Goal: Navigation & Orientation: Understand site structure

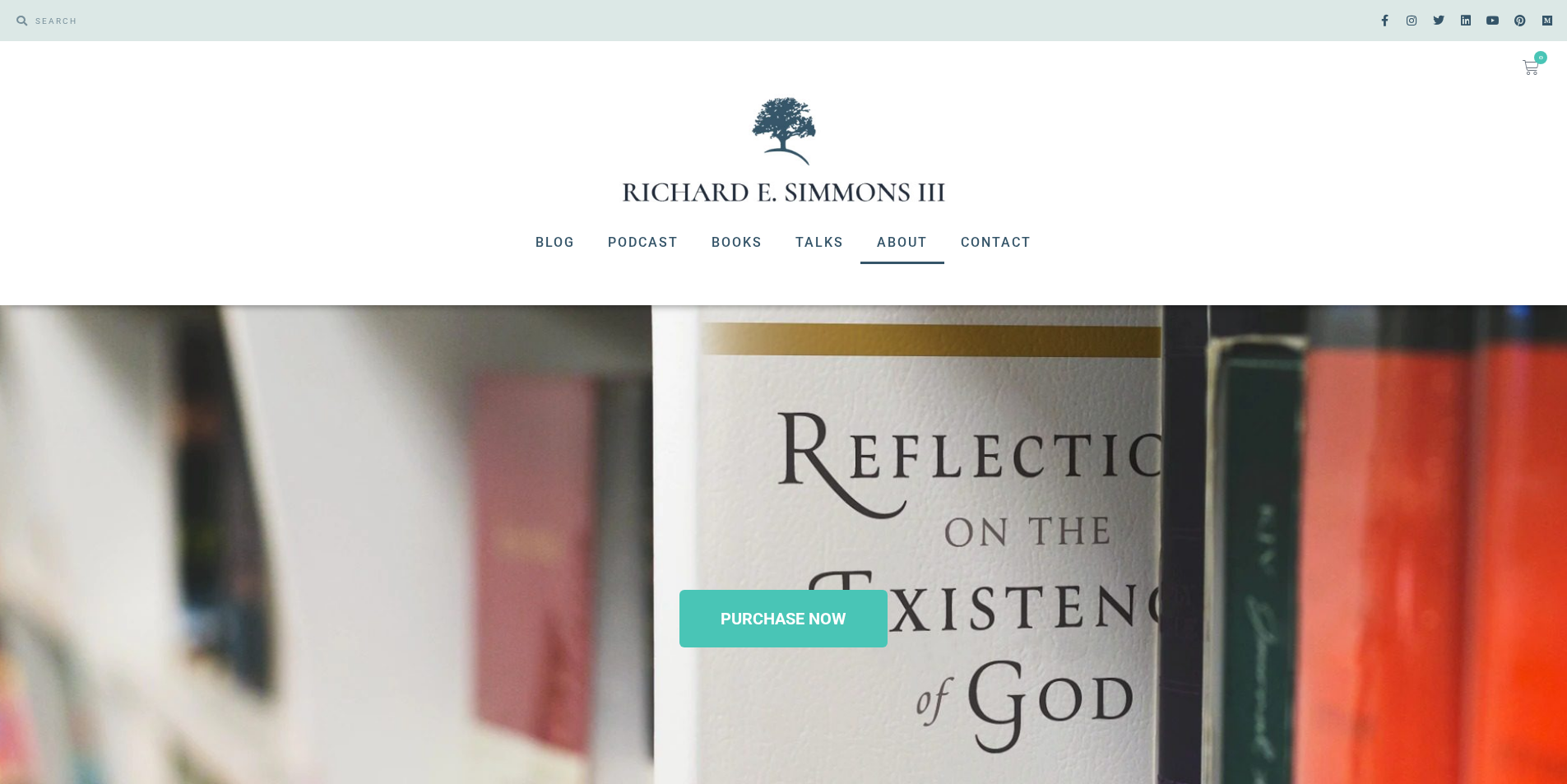
click at [896, 241] on link "About" at bounding box center [903, 242] width 84 height 43
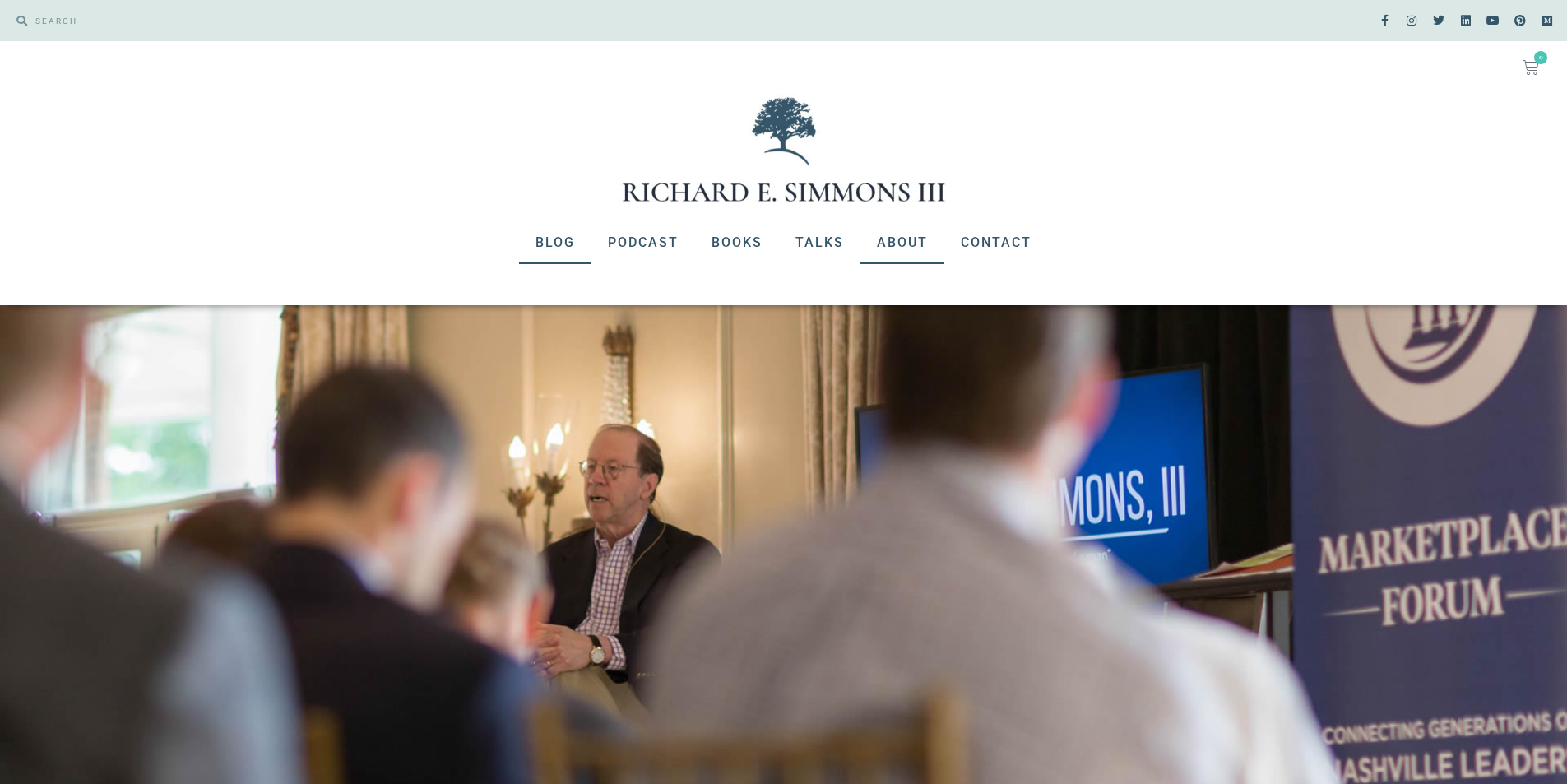
click at [566, 249] on link "Blog" at bounding box center [555, 242] width 72 height 43
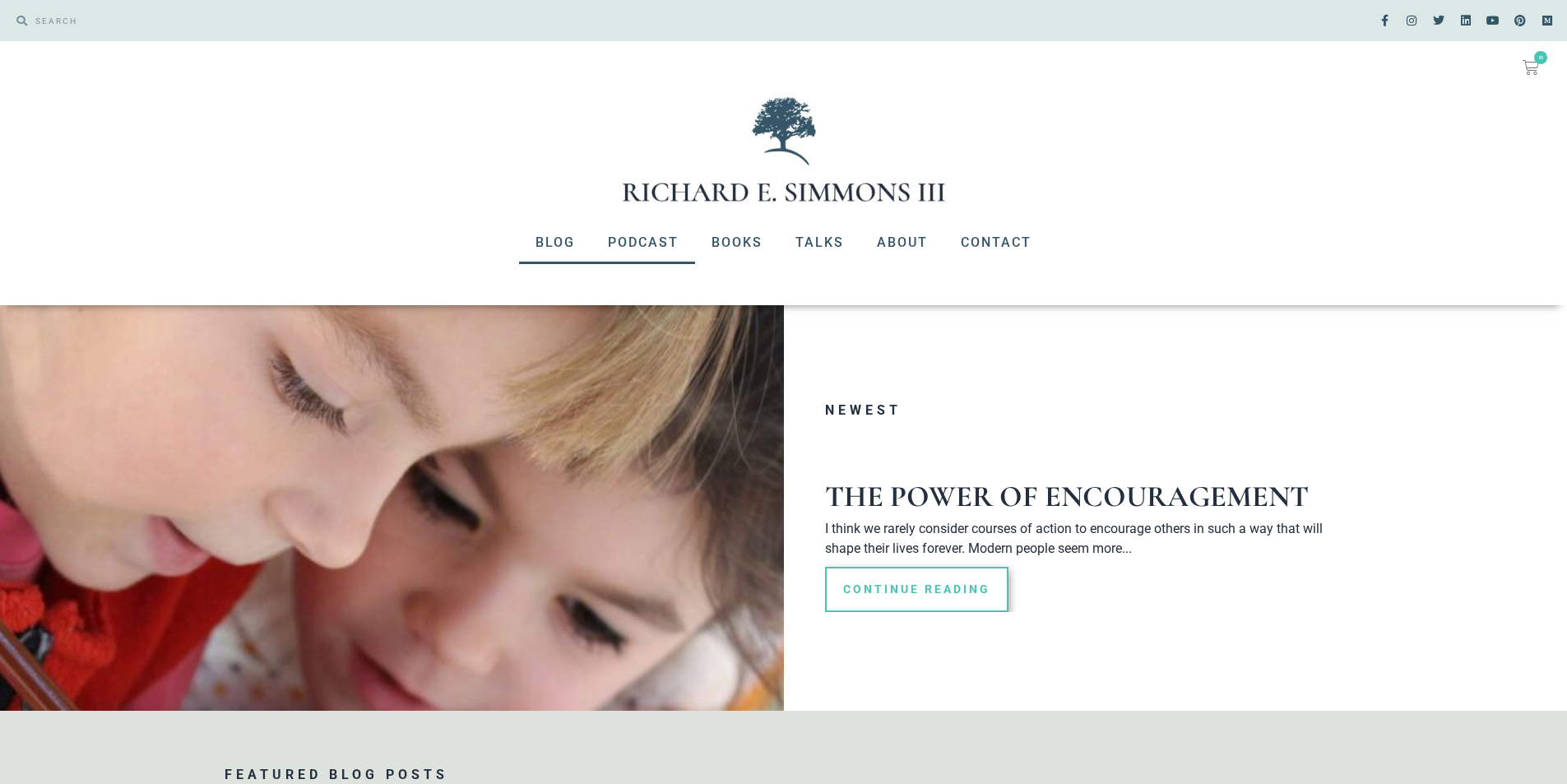
click at [636, 237] on link "Podcast" at bounding box center [643, 242] width 104 height 43
click at [919, 239] on link "About" at bounding box center [903, 242] width 84 height 43
